Goal: Transaction & Acquisition: Purchase product/service

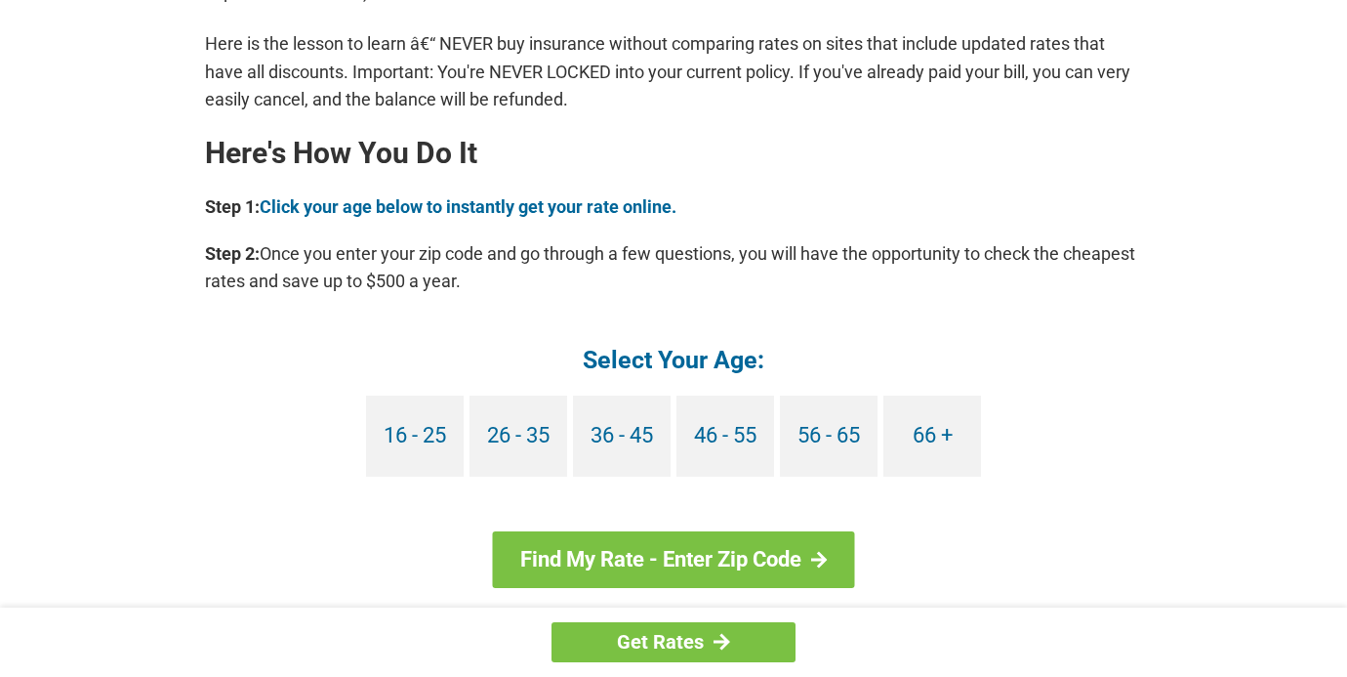
scroll to position [1696, 0]
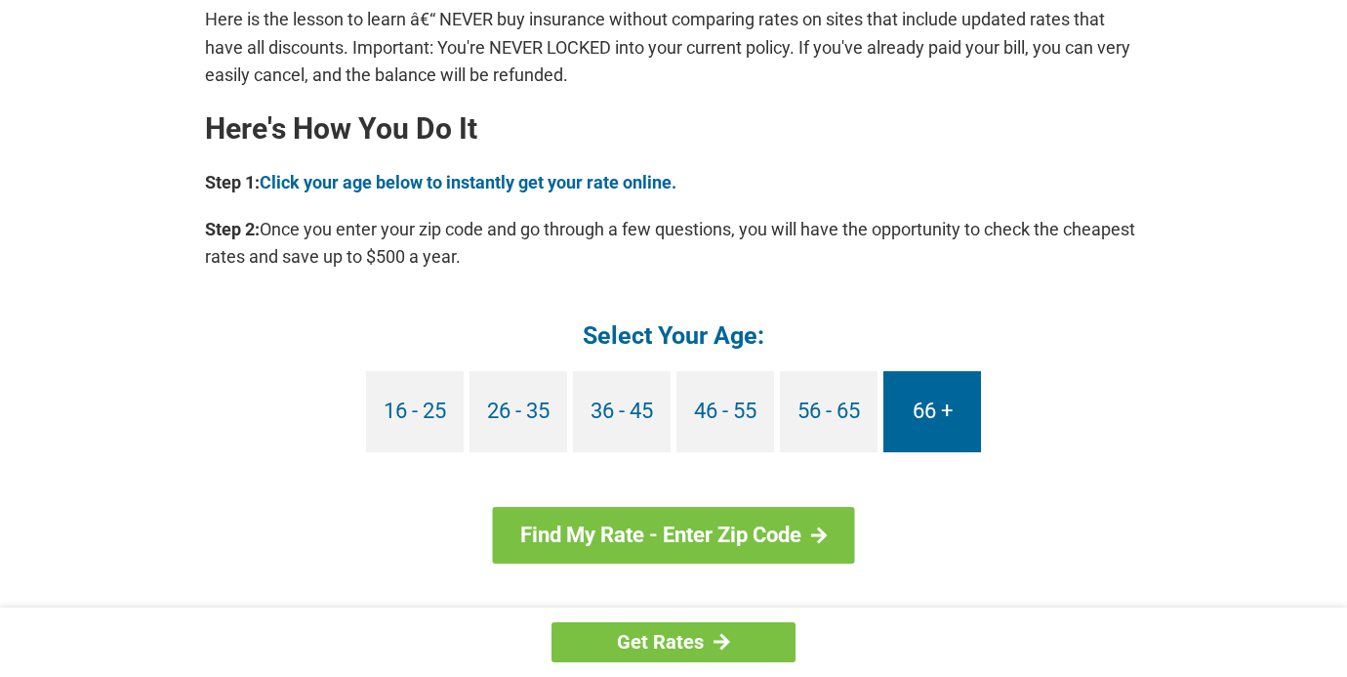
click at [940, 409] on link "66 +" at bounding box center [933, 411] width 98 height 81
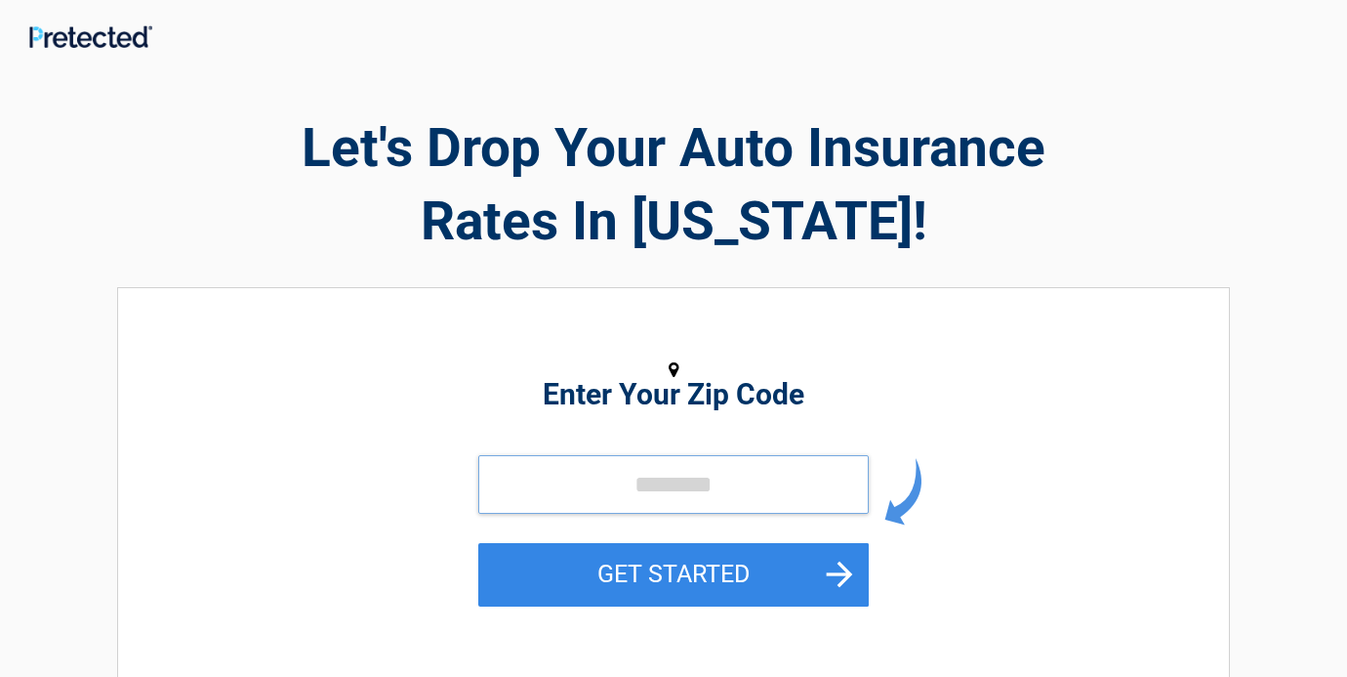
click at [525, 488] on input "tel" at bounding box center [673, 484] width 391 height 59
type input "*"
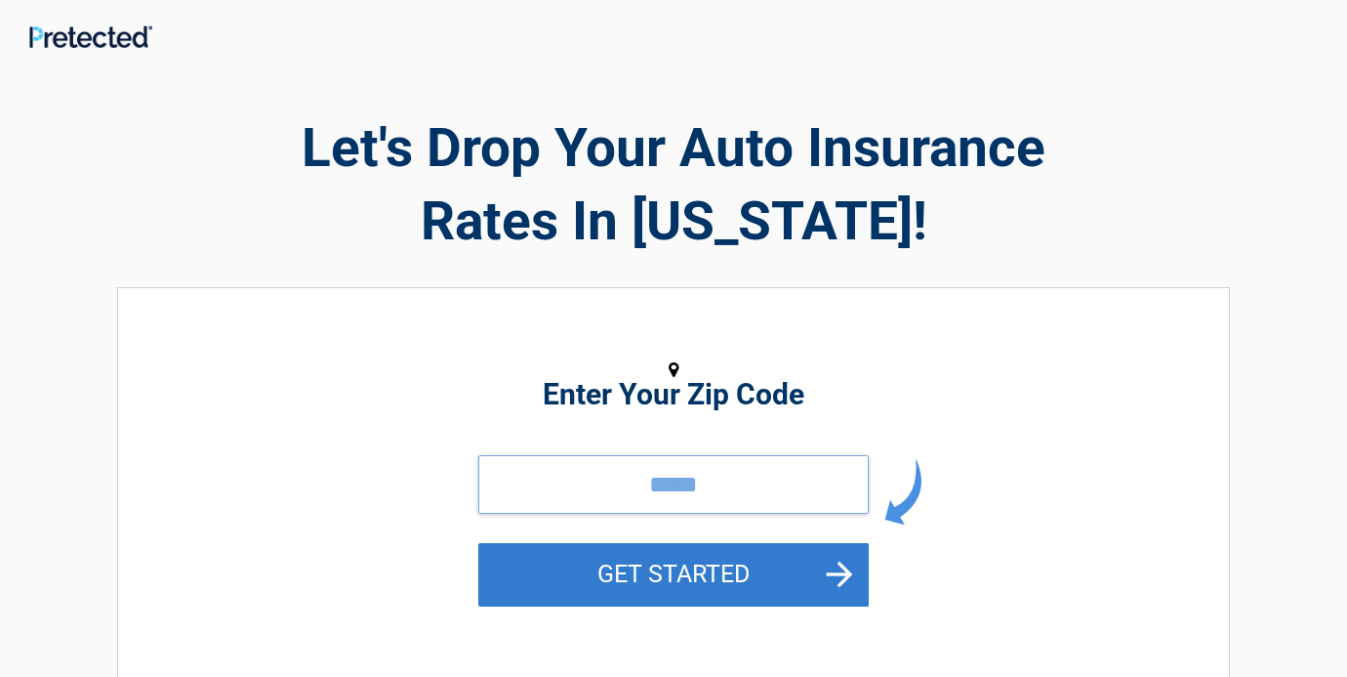
type input "*****"
click at [627, 565] on button "GET STARTED" at bounding box center [673, 574] width 391 height 63
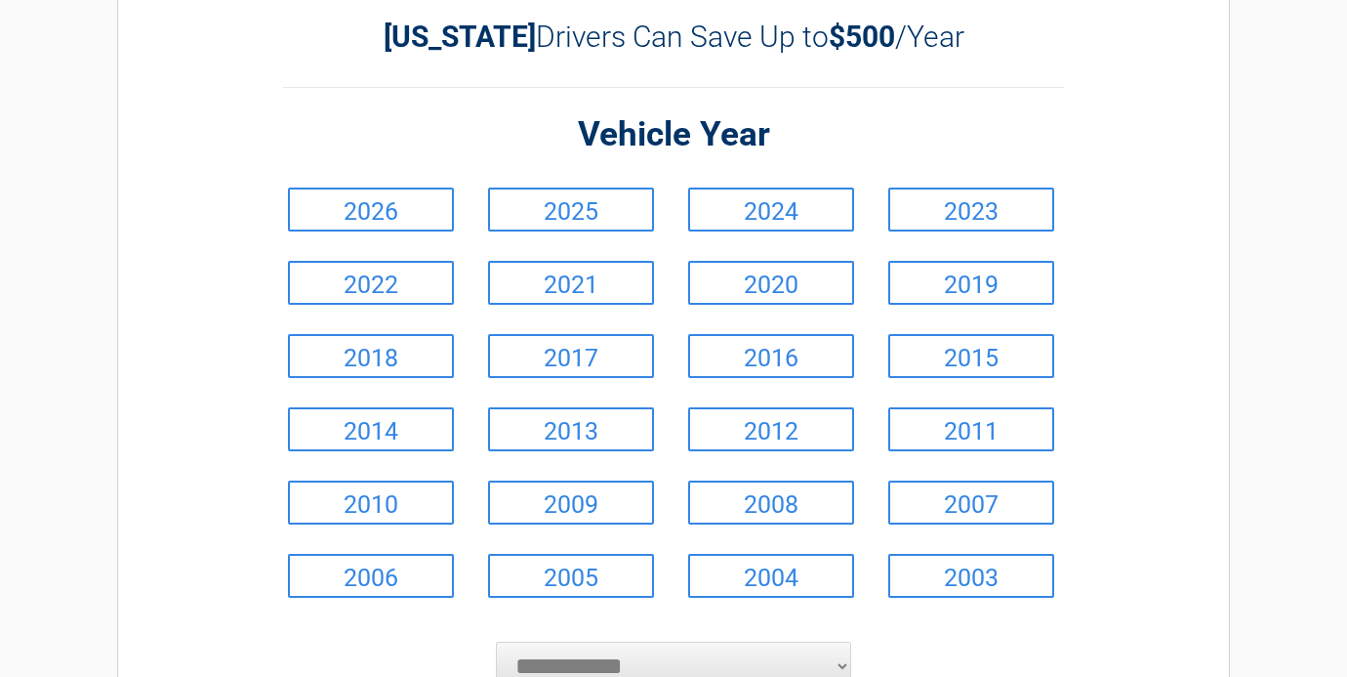
scroll to position [104, 0]
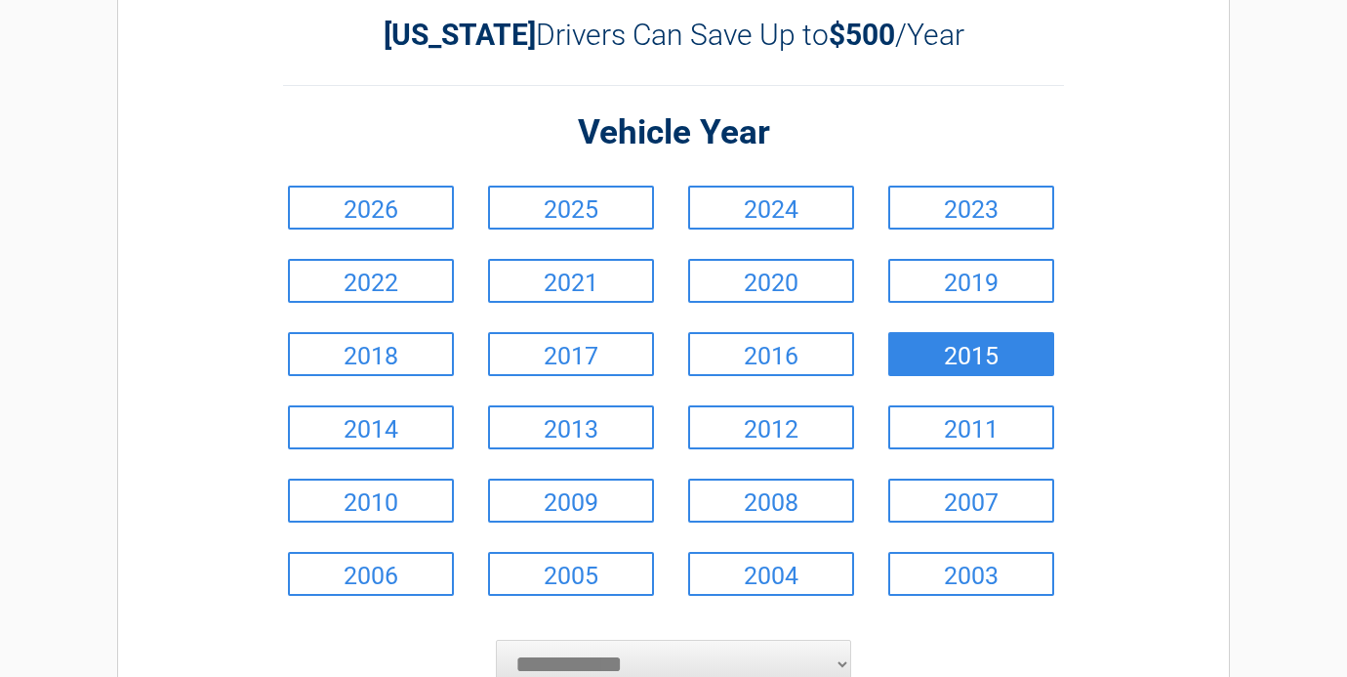
click at [974, 342] on link "2015" at bounding box center [972, 354] width 166 height 44
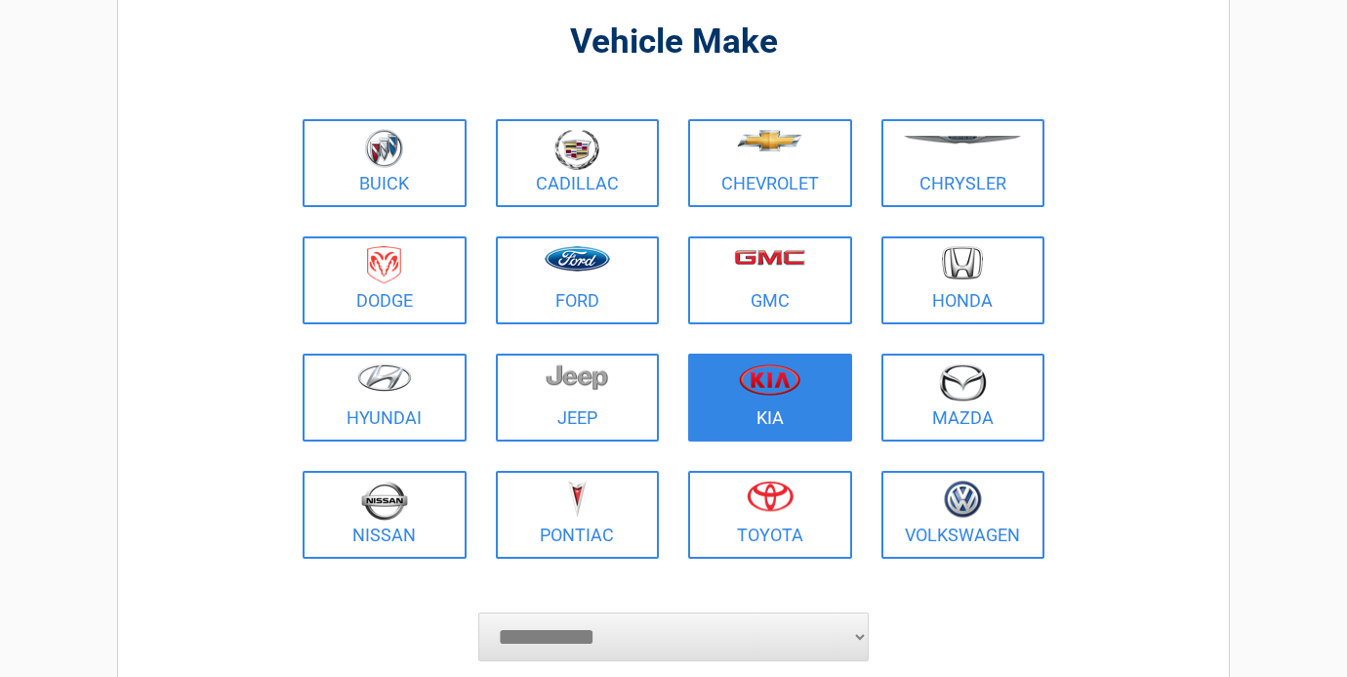
scroll to position [147, 0]
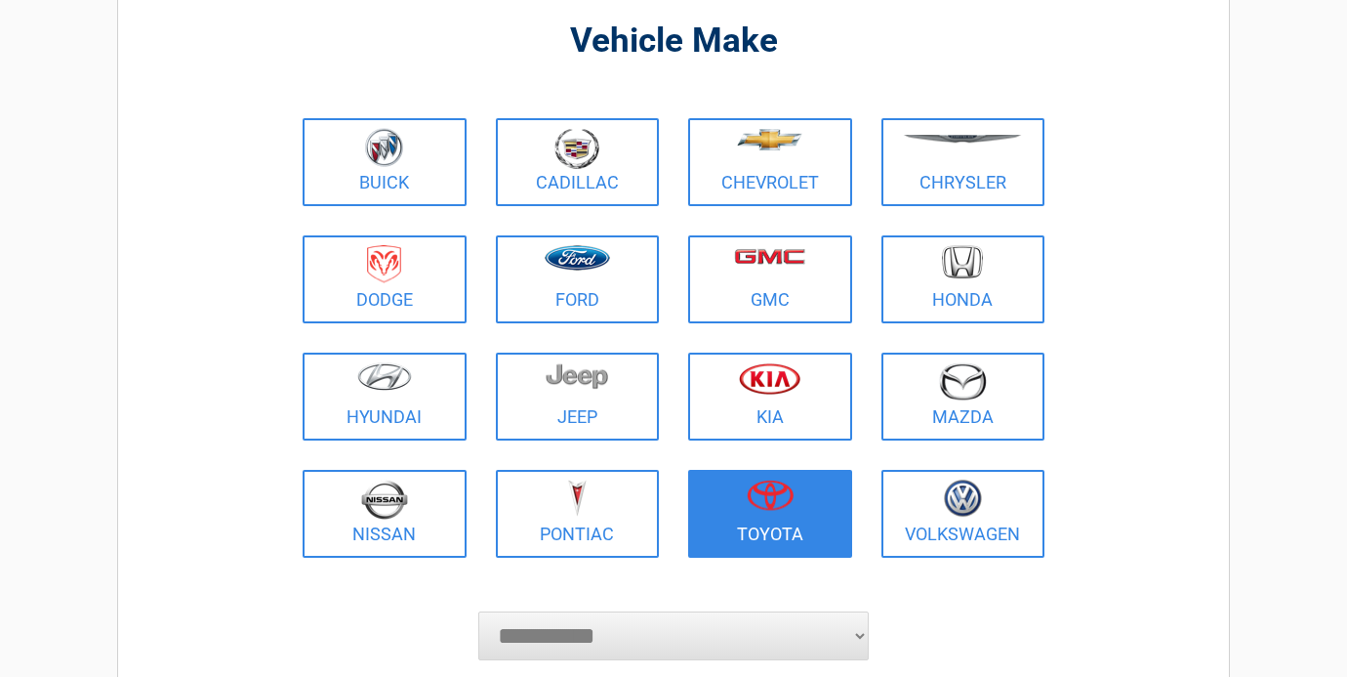
click at [797, 500] on figure at bounding box center [770, 501] width 141 height 44
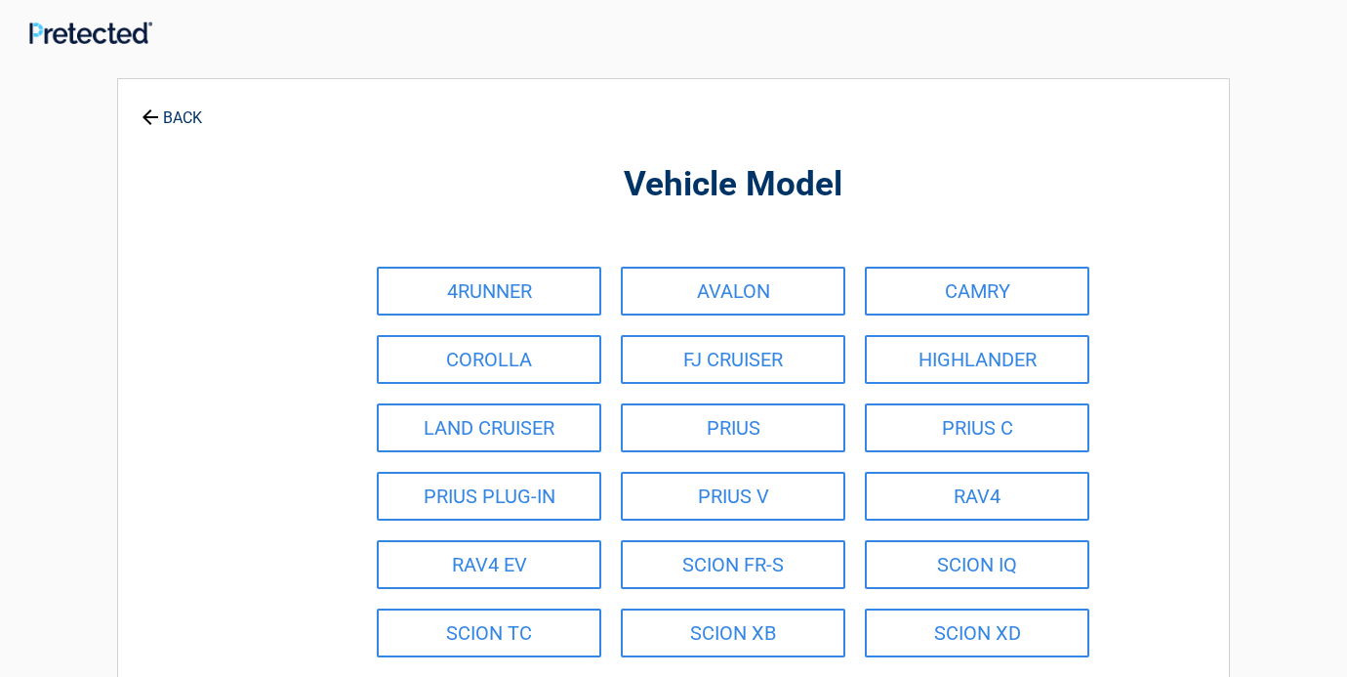
scroll to position [0, 0]
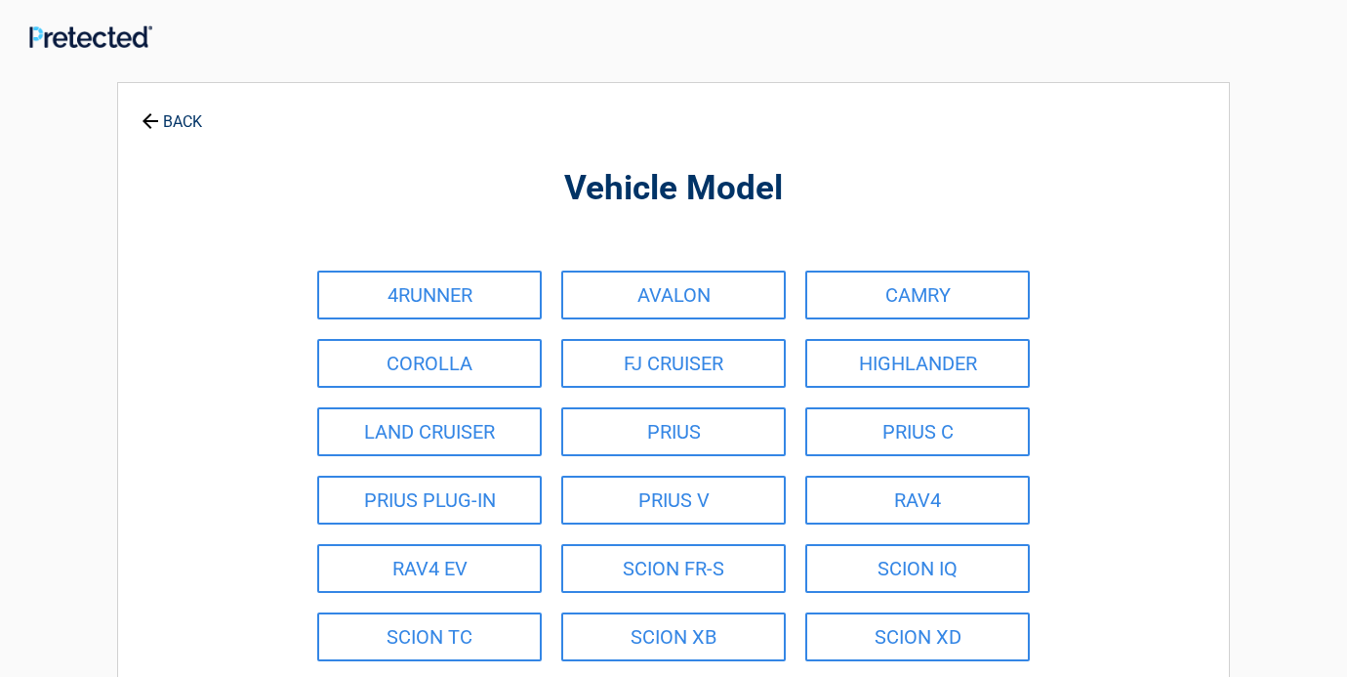
click at [797, 500] on div "4RUNNER AVALON CAMRY COROLLA FJ CRUISER HIGHLANDER LAND CRUISER PRIUS PRIUS C P…" at bounding box center [674, 534] width 732 height 547
click at [866, 301] on link "CAMRY" at bounding box center [918, 294] width 225 height 49
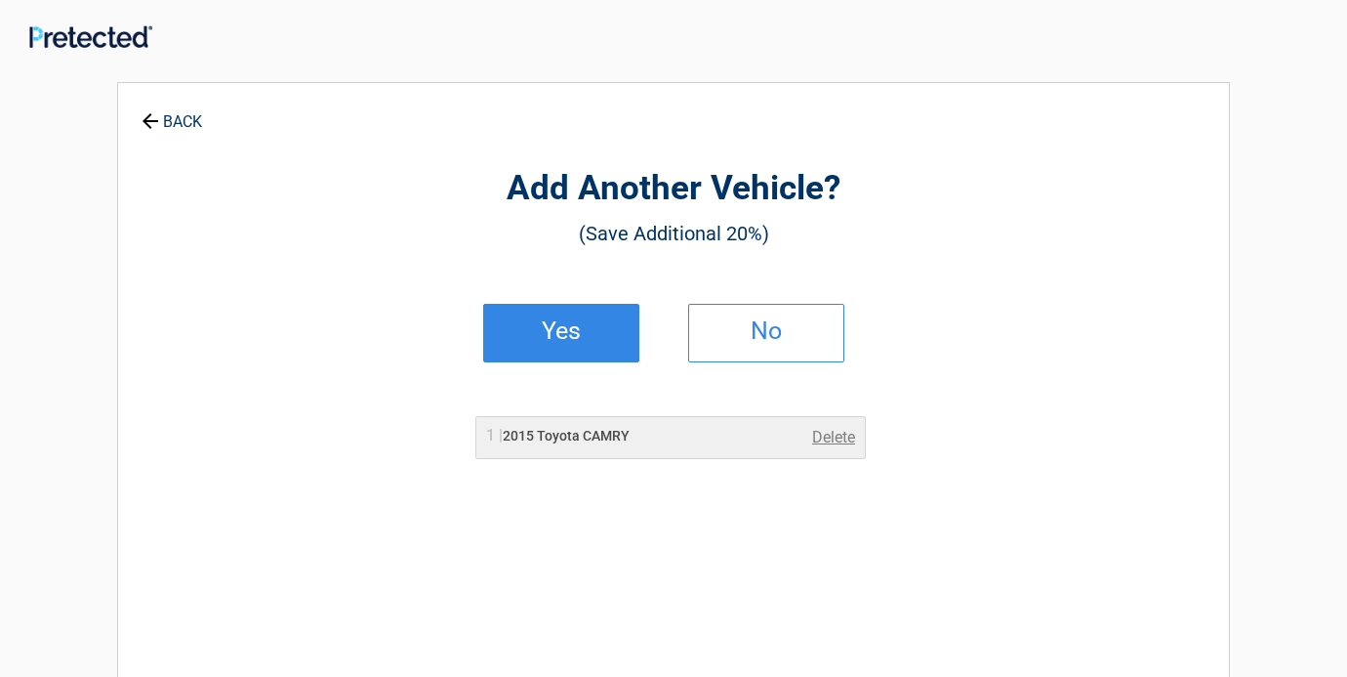
click at [584, 339] on link "Yes" at bounding box center [561, 333] width 156 height 59
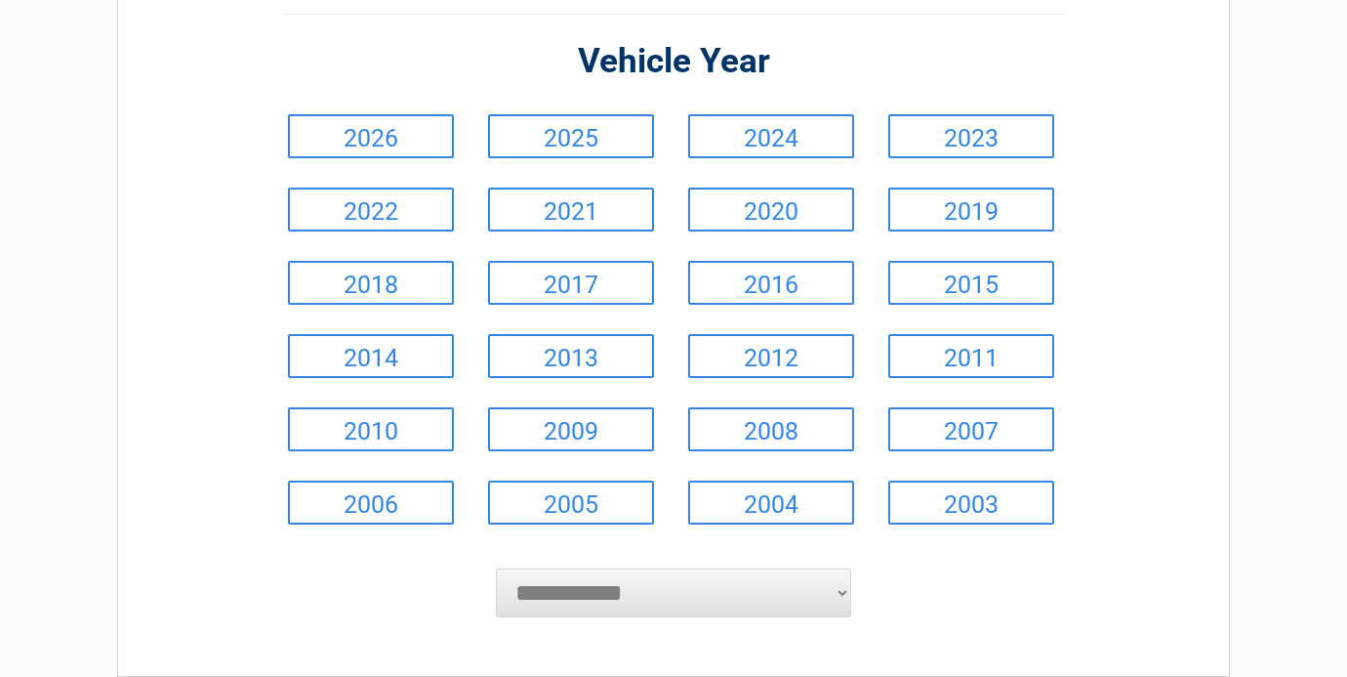
scroll to position [179, 0]
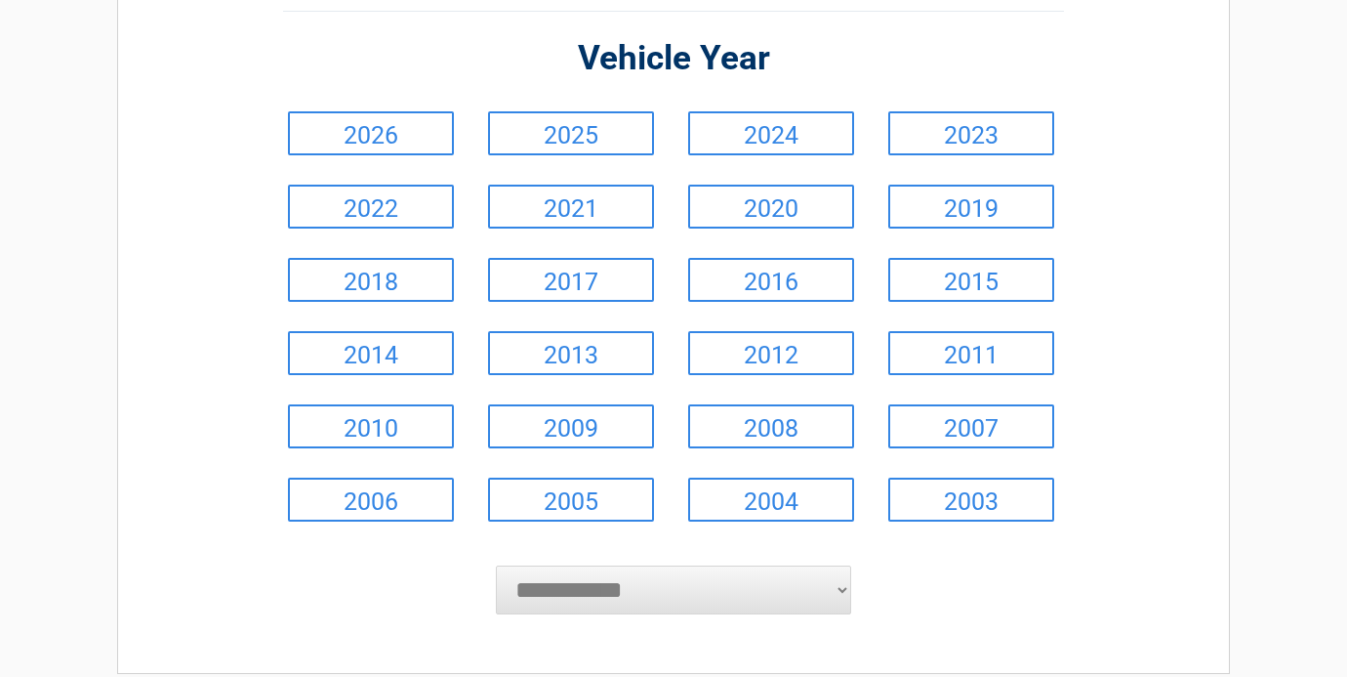
select select "****"
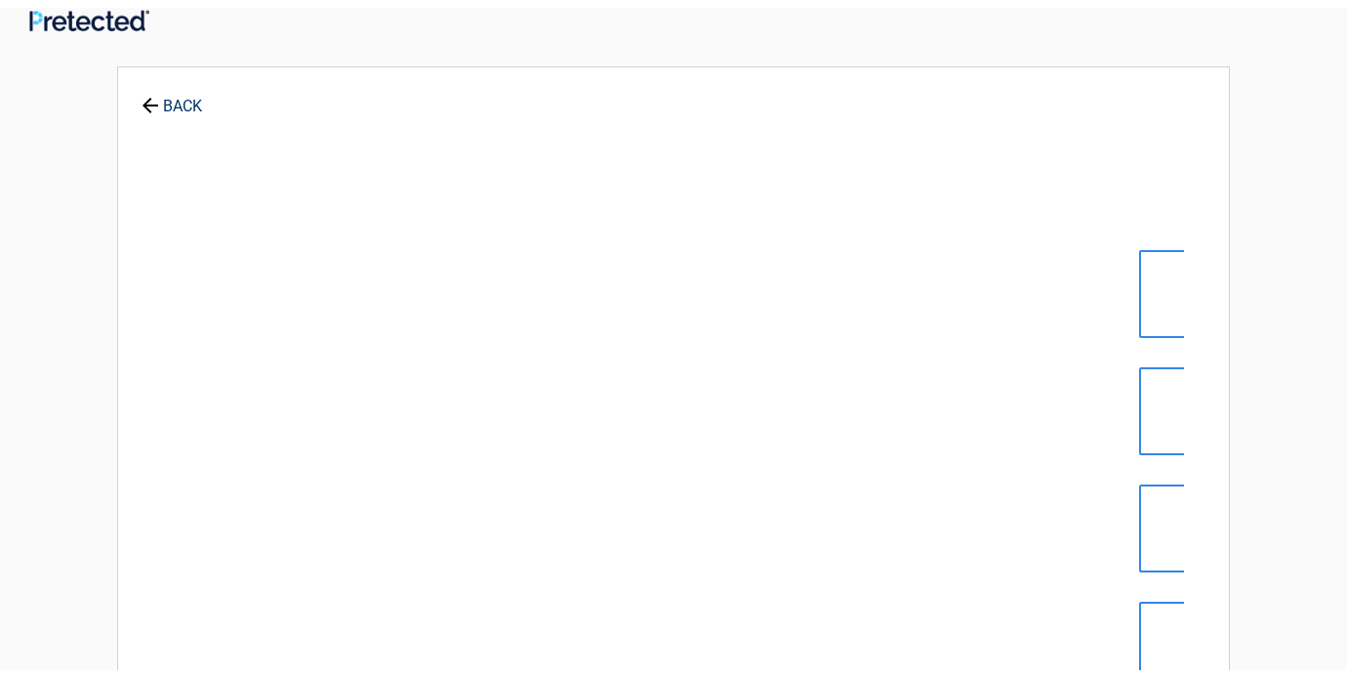
scroll to position [0, 0]
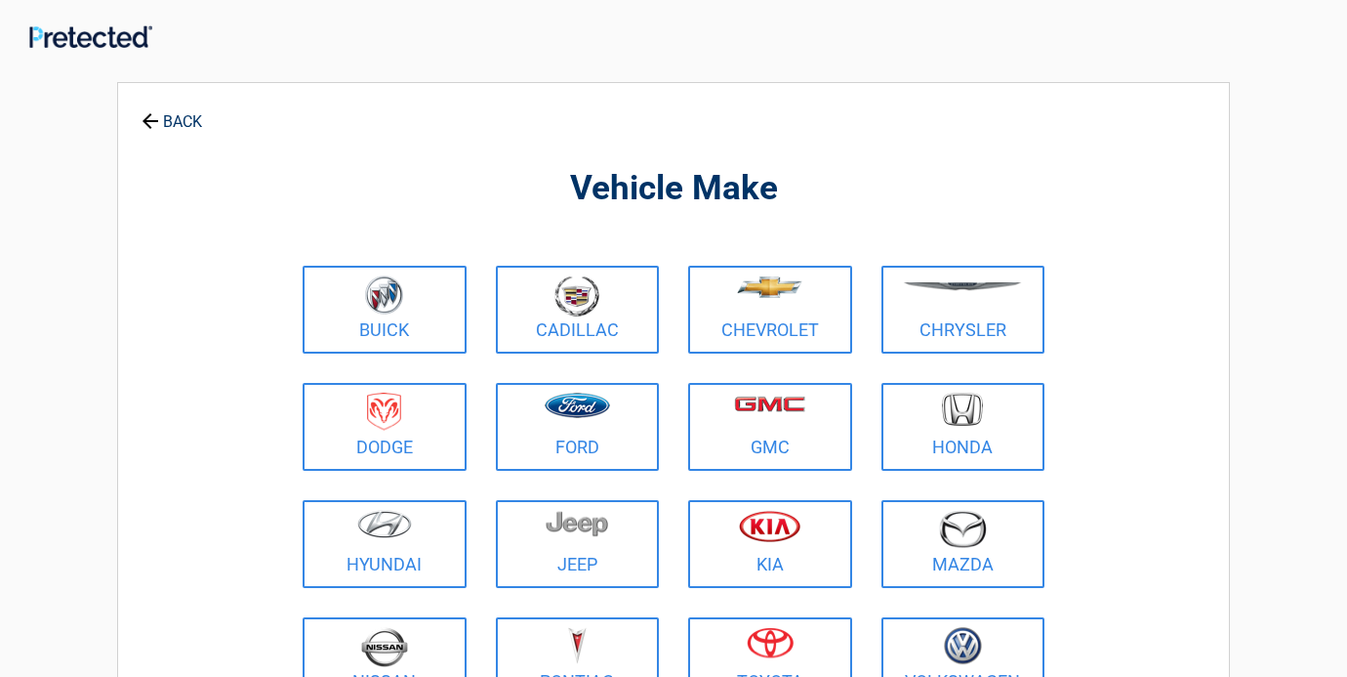
click at [189, 116] on link "BACK" at bounding box center [172, 113] width 68 height 34
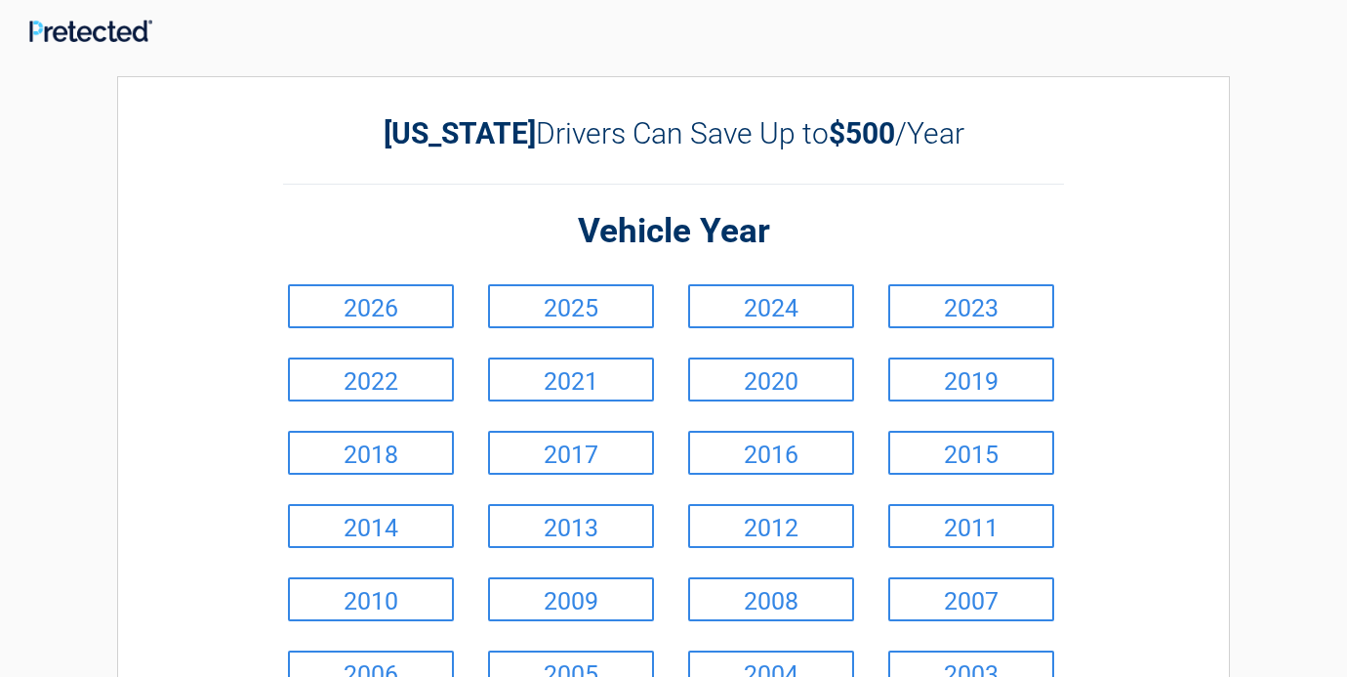
scroll to position [14, 0]
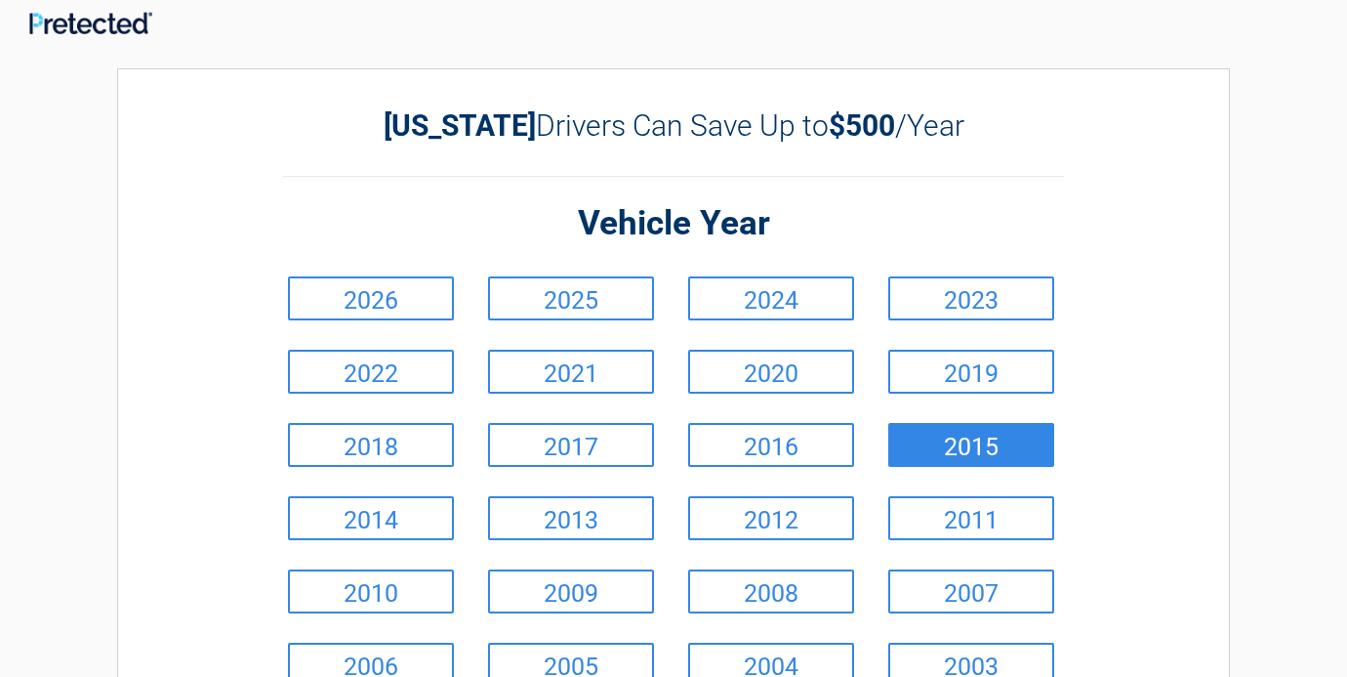
click at [955, 435] on link "2015" at bounding box center [972, 445] width 166 height 44
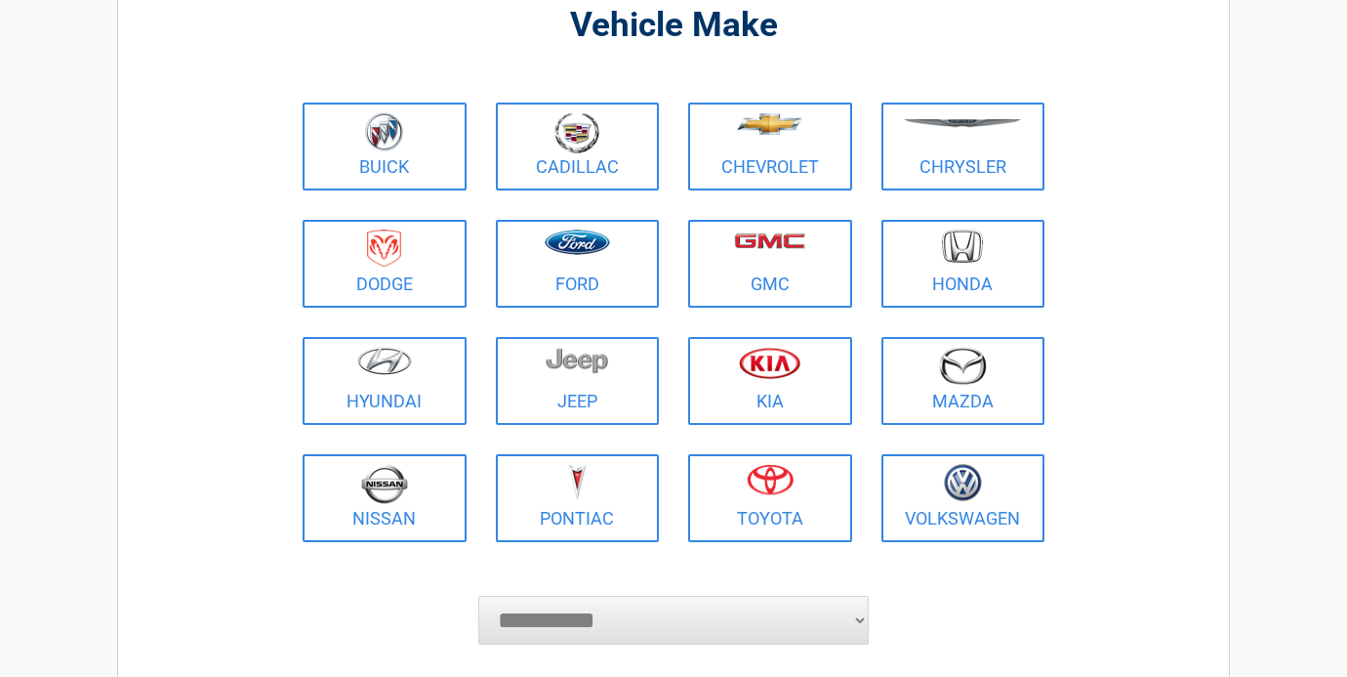
scroll to position [161, 0]
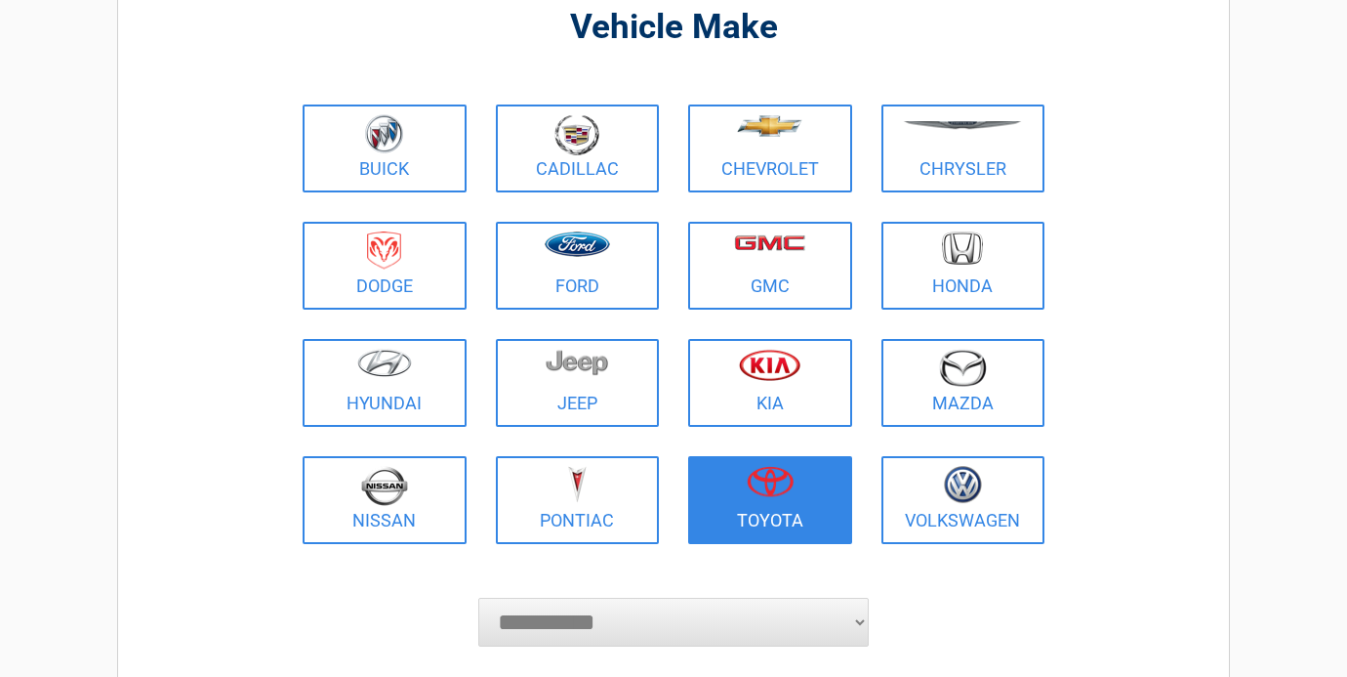
click at [794, 491] on figure at bounding box center [770, 488] width 141 height 44
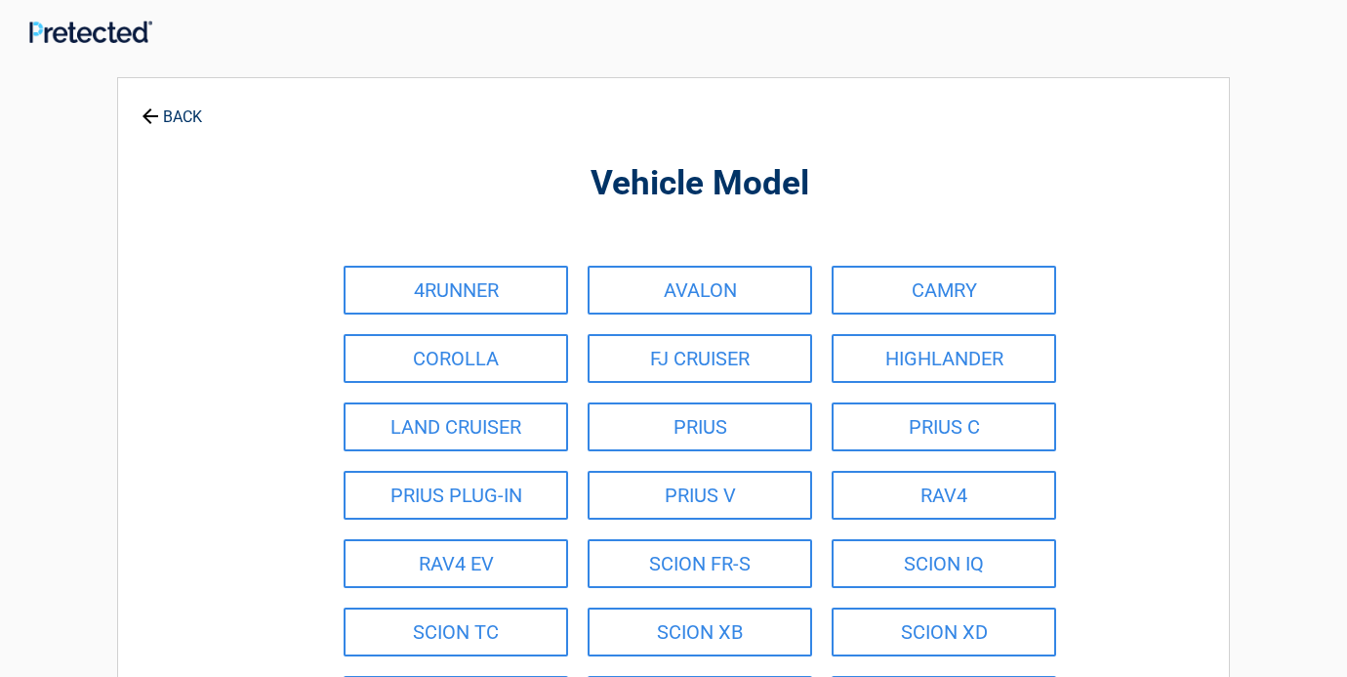
scroll to position [0, 0]
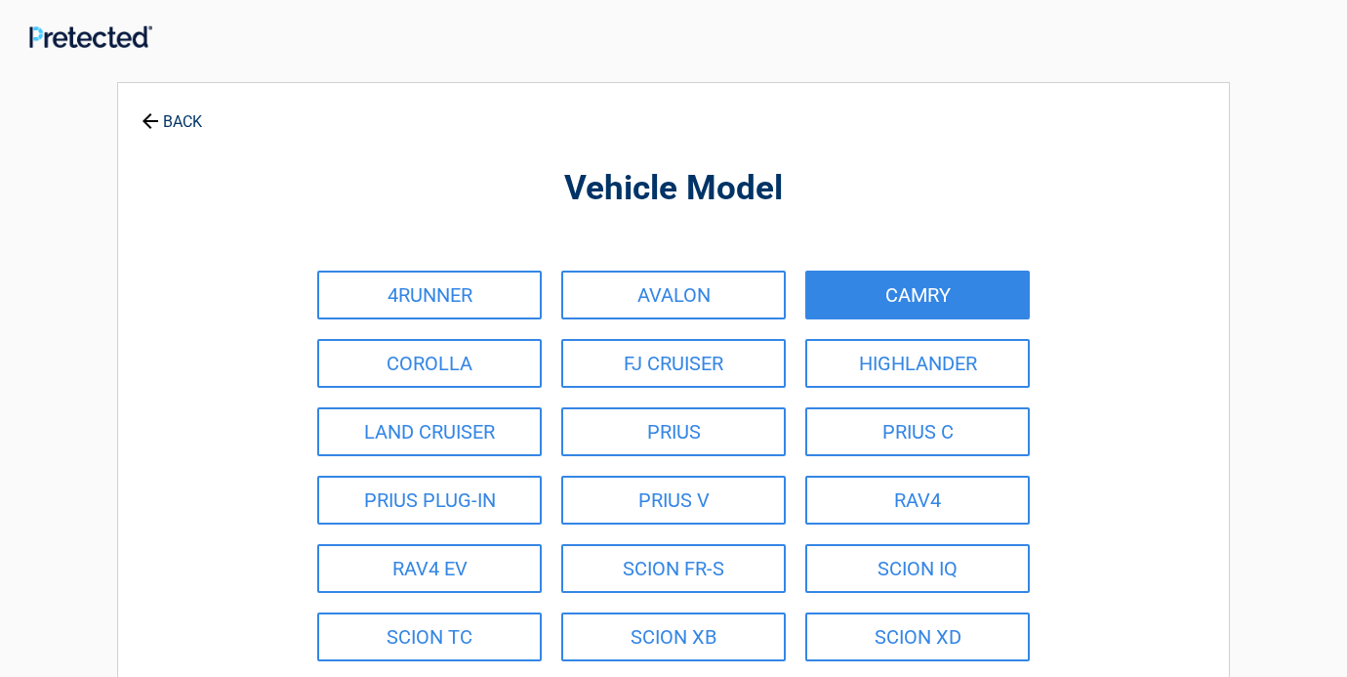
click at [871, 297] on link "CAMRY" at bounding box center [918, 294] width 225 height 49
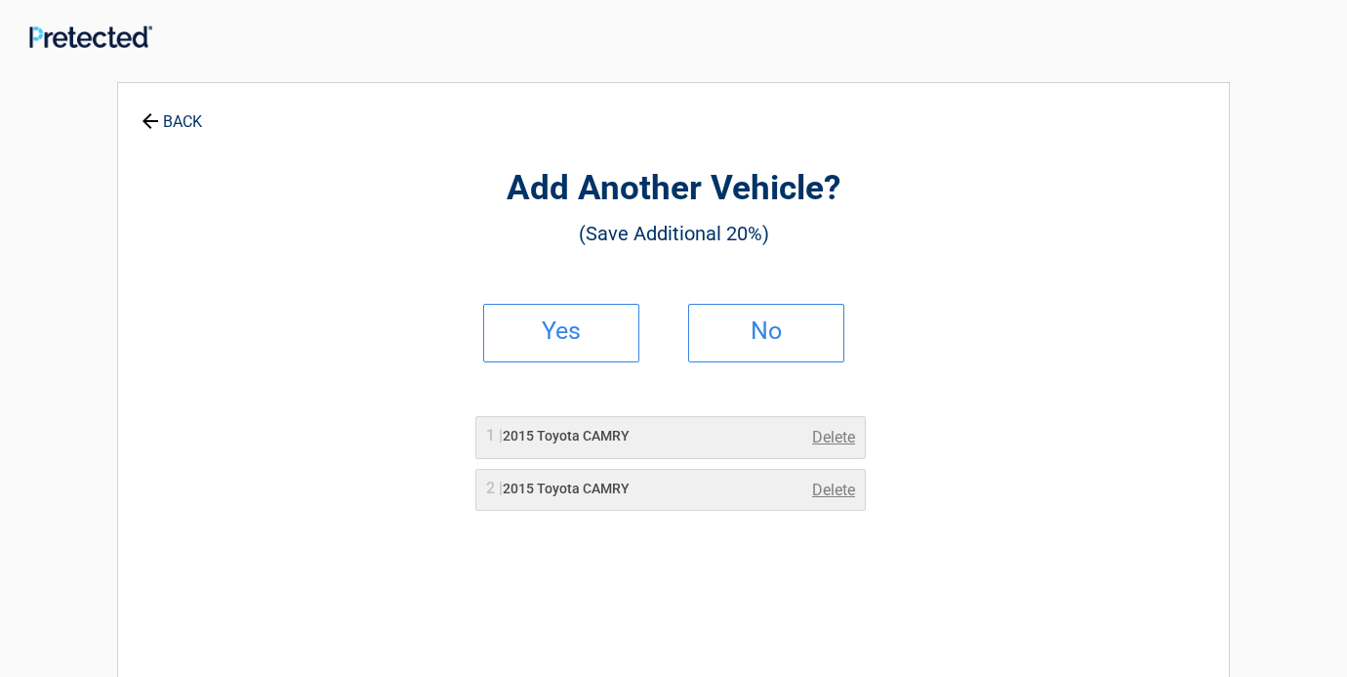
click at [603, 361] on li "Yes" at bounding box center [571, 333] width 205 height 88
click at [821, 437] on link "Delete" at bounding box center [833, 437] width 43 height 23
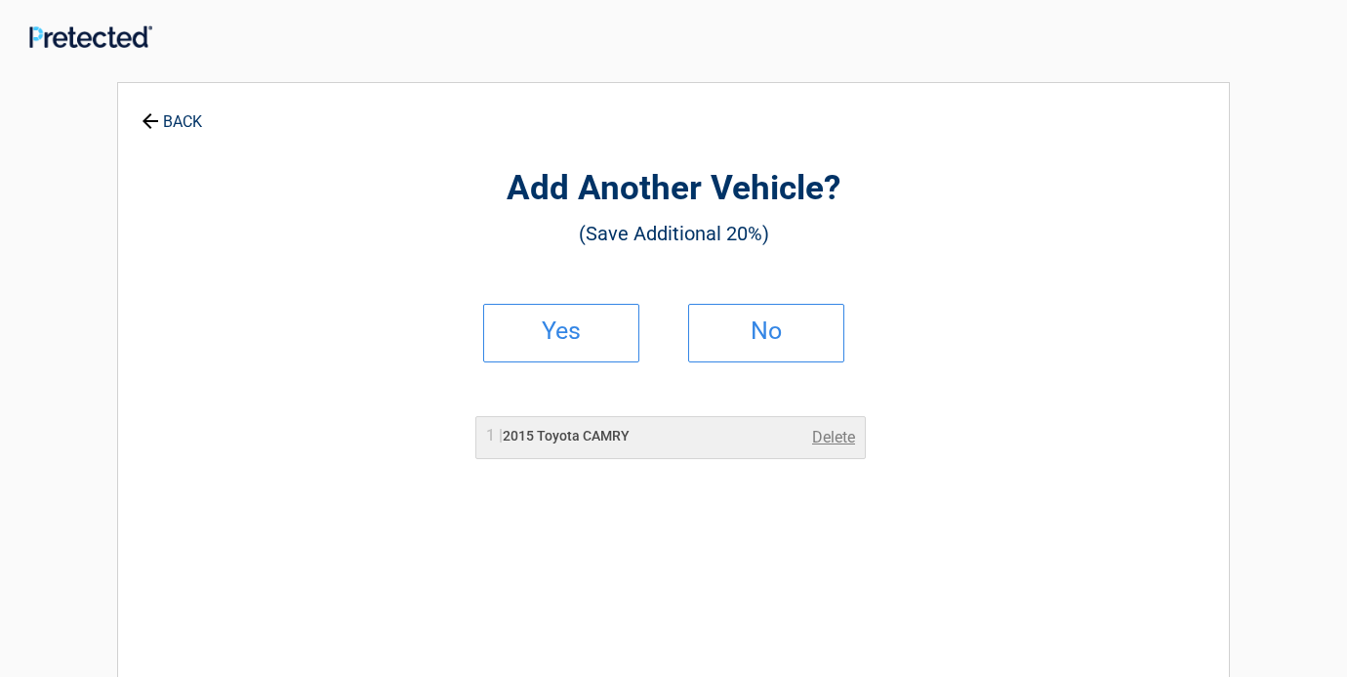
click at [821, 437] on link "Delete" at bounding box center [833, 437] width 43 height 23
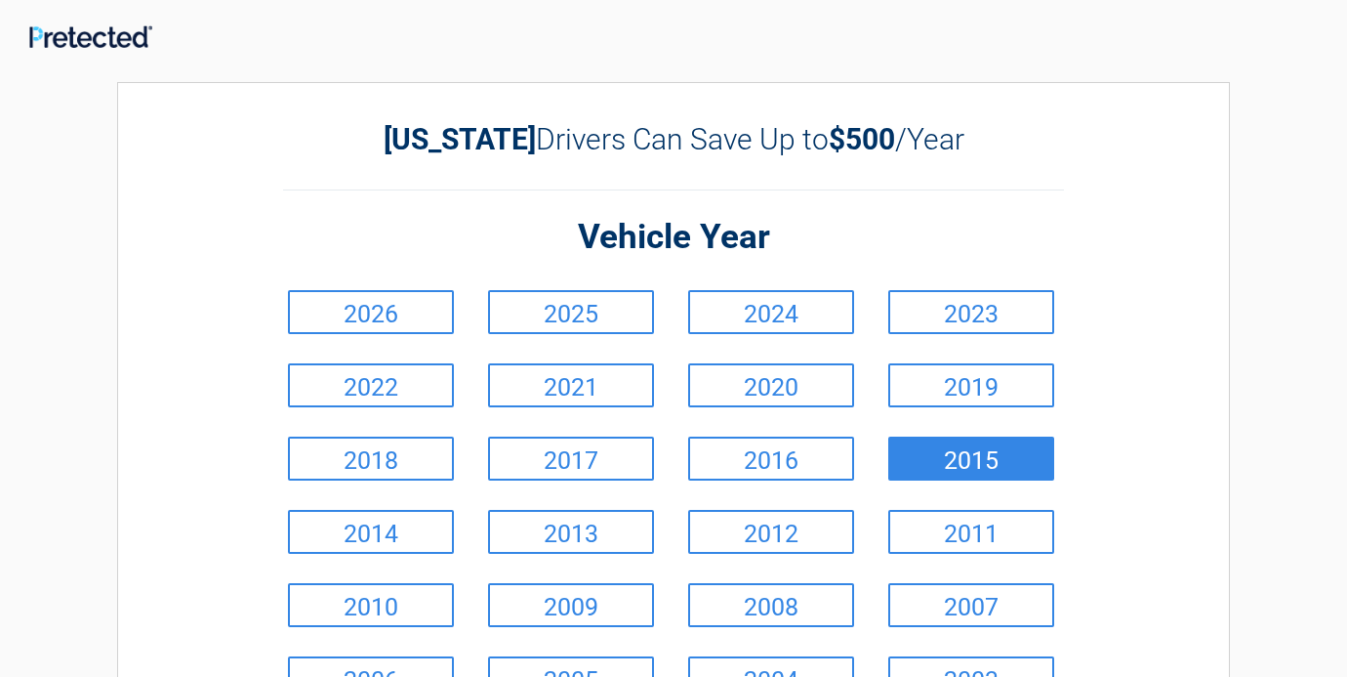
click at [932, 468] on link "2015" at bounding box center [972, 458] width 166 height 44
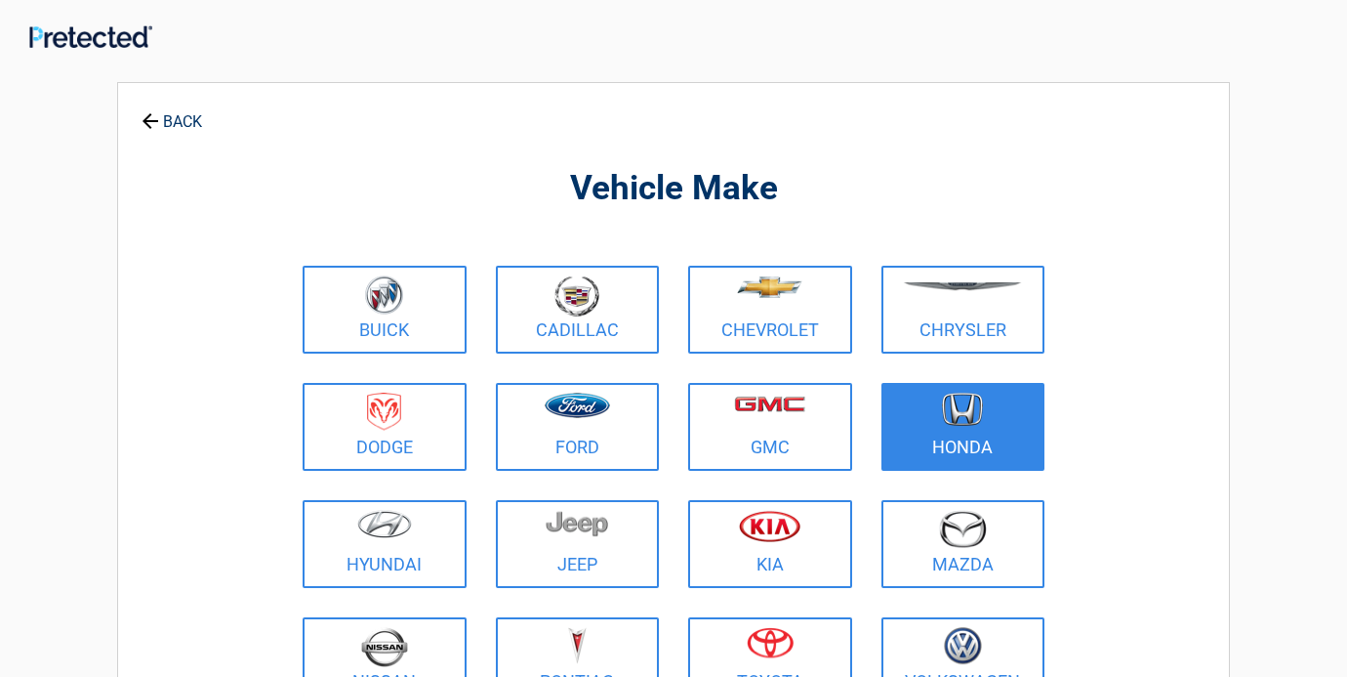
click at [932, 468] on link "Honda" at bounding box center [964, 427] width 164 height 88
